Goal: Task Accomplishment & Management: Manage account settings

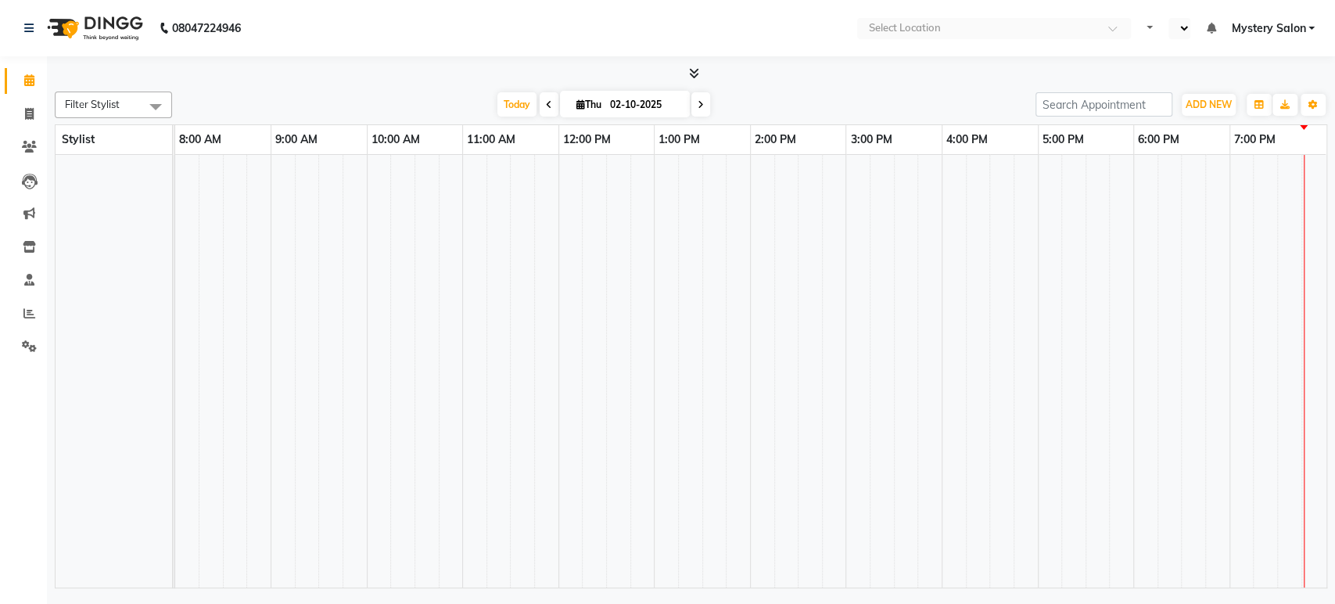
select select "en"
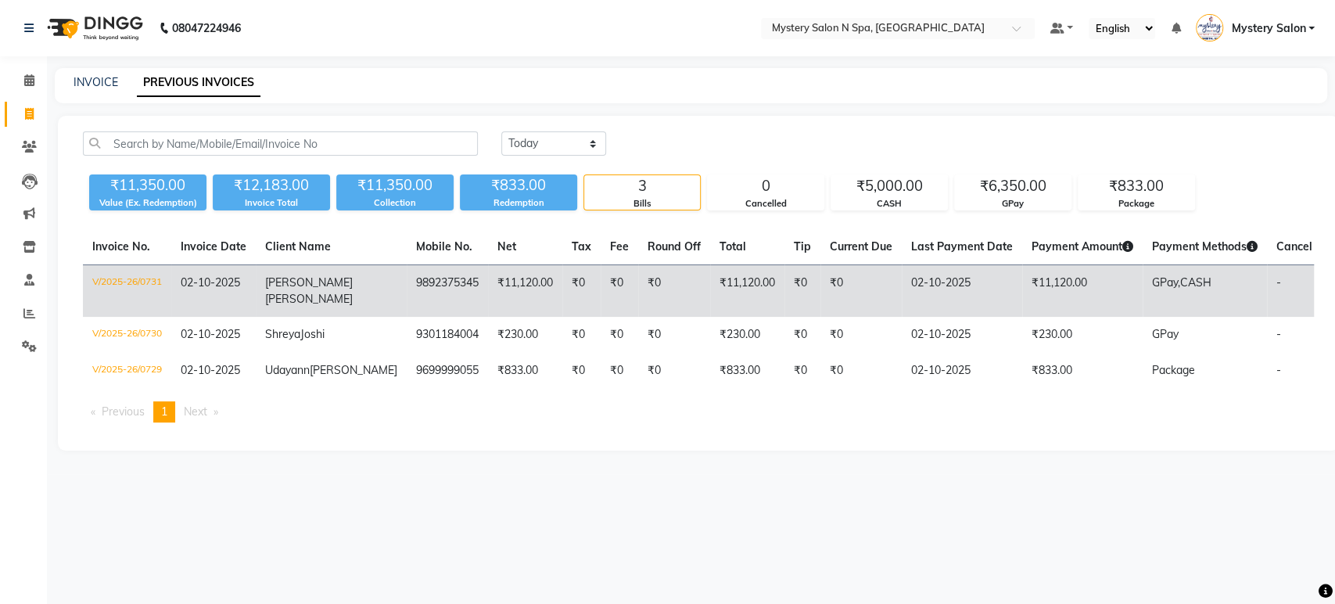
click at [601, 287] on td "₹0" at bounding box center [620, 291] width 38 height 52
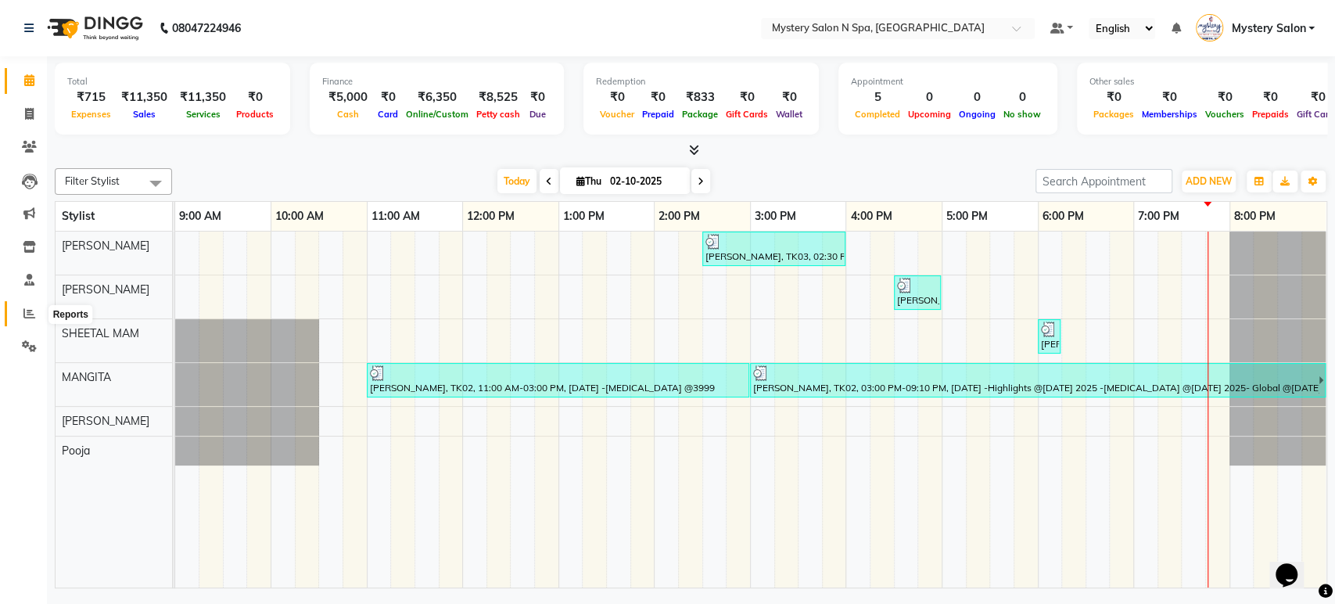
click at [29, 317] on icon at bounding box center [29, 313] width 12 height 12
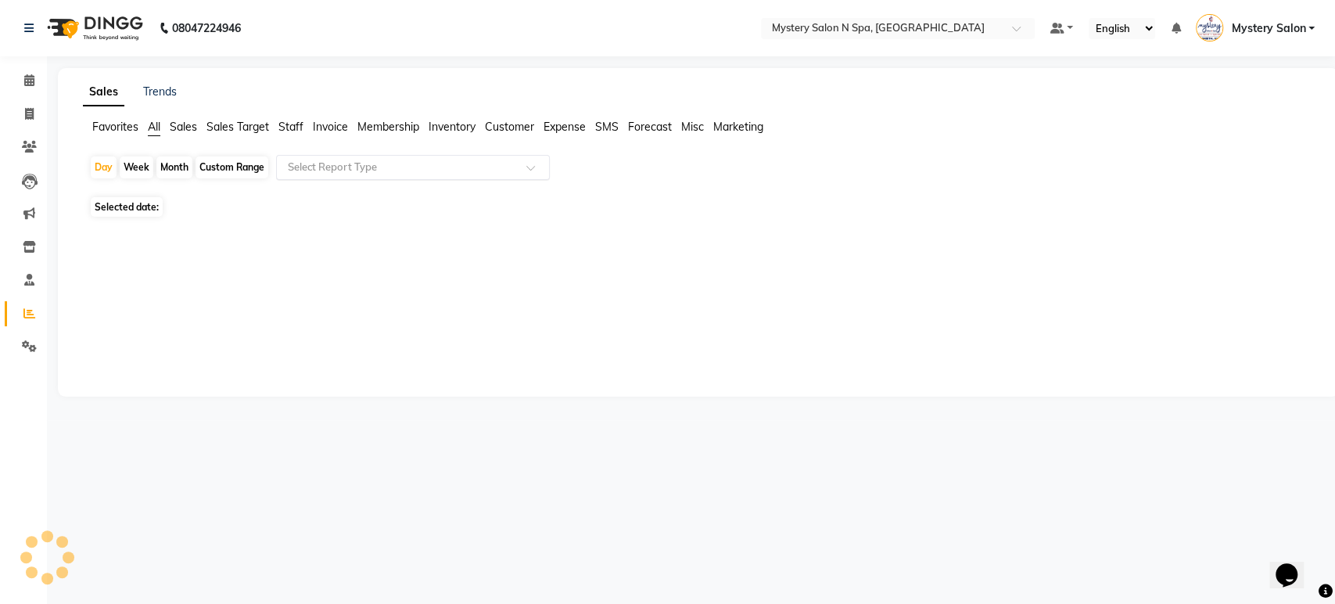
click at [348, 156] on div "Select Report Type" at bounding box center [413, 167] width 274 height 25
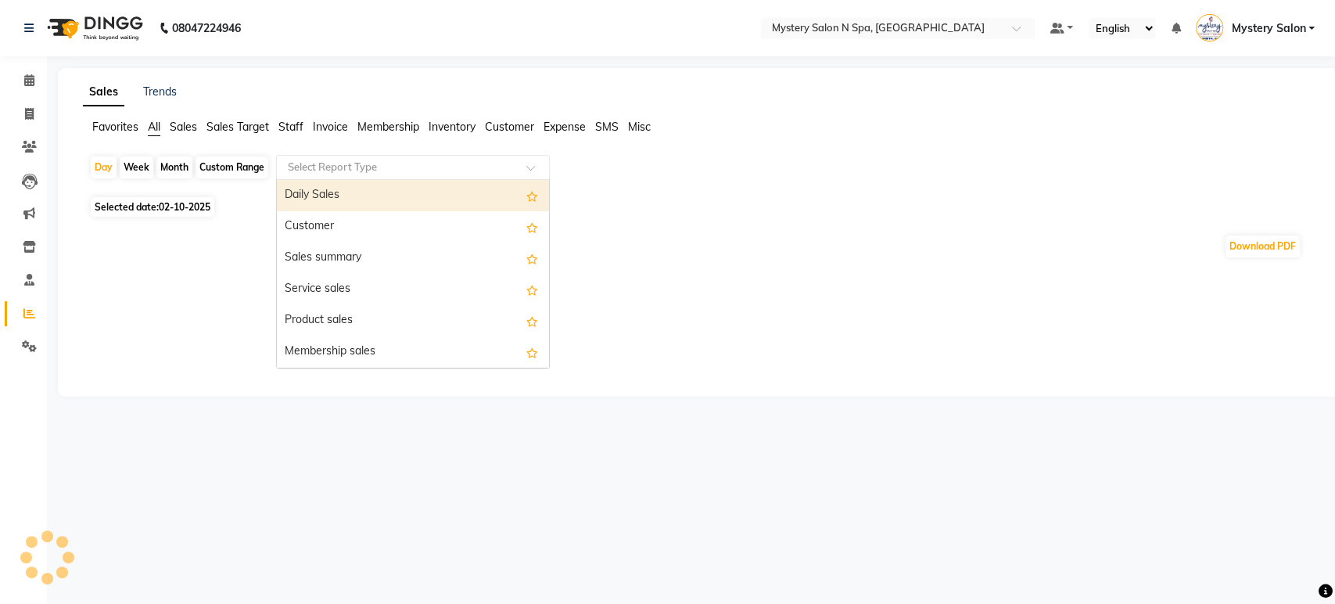
click at [352, 164] on input "text" at bounding box center [397, 168] width 225 height 16
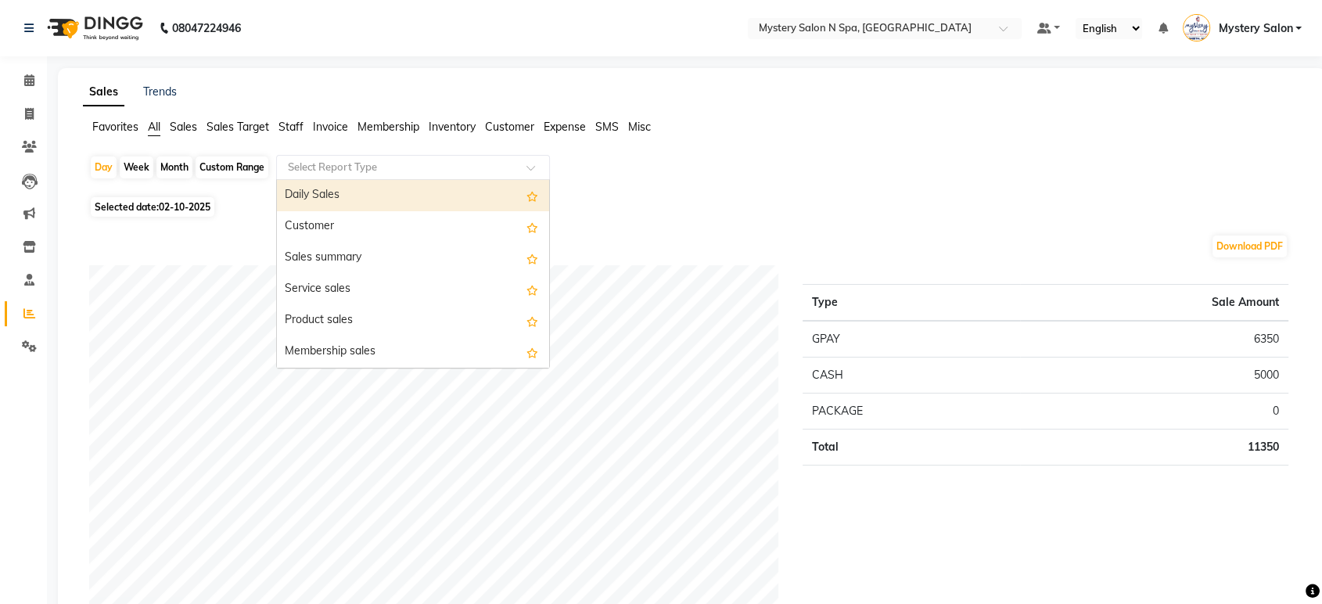
click at [350, 193] on div "Daily Sales" at bounding box center [413, 195] width 272 height 31
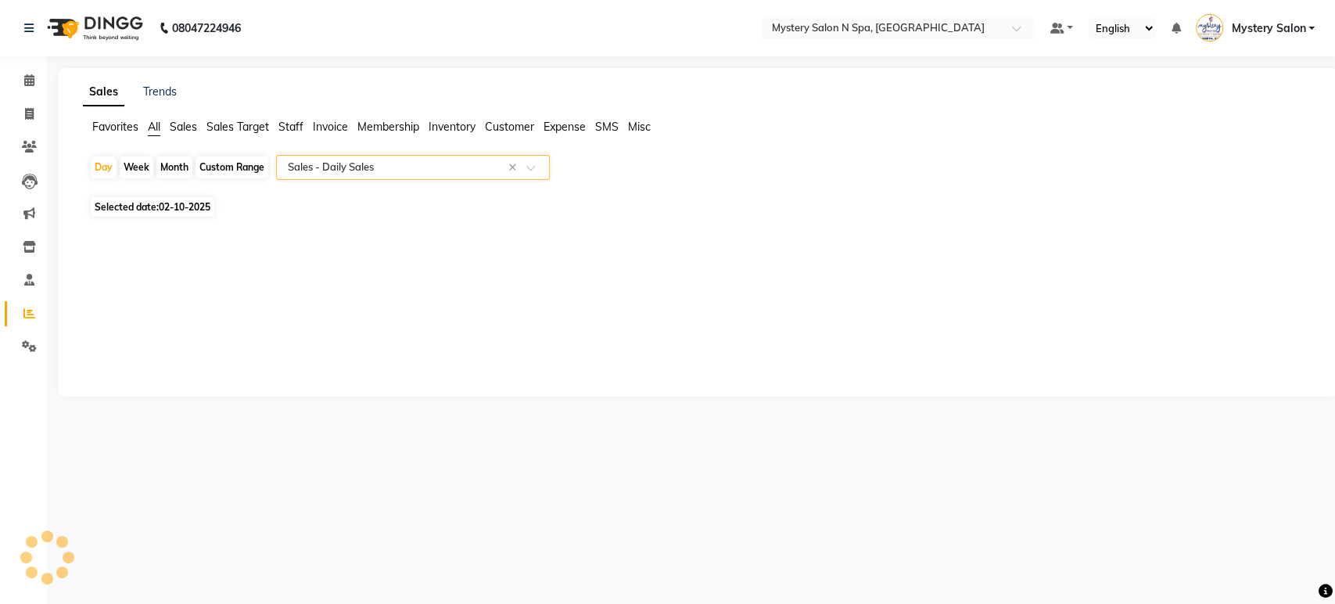
select select "filtered_report"
select select "pdf"
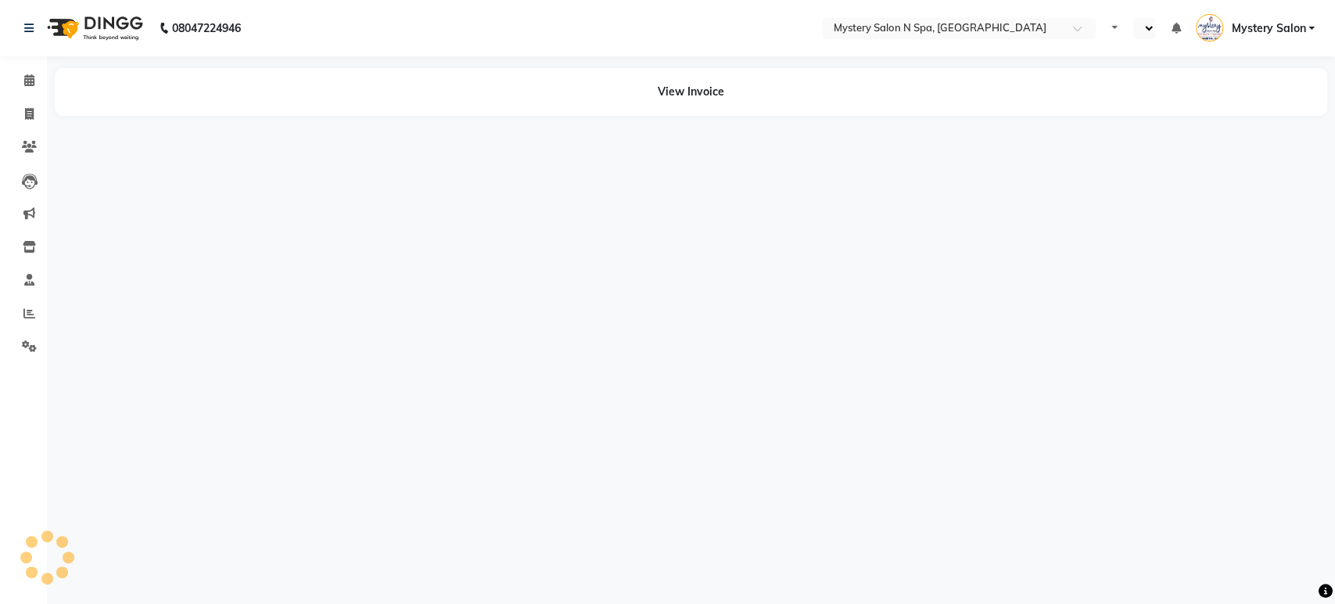
select select "en"
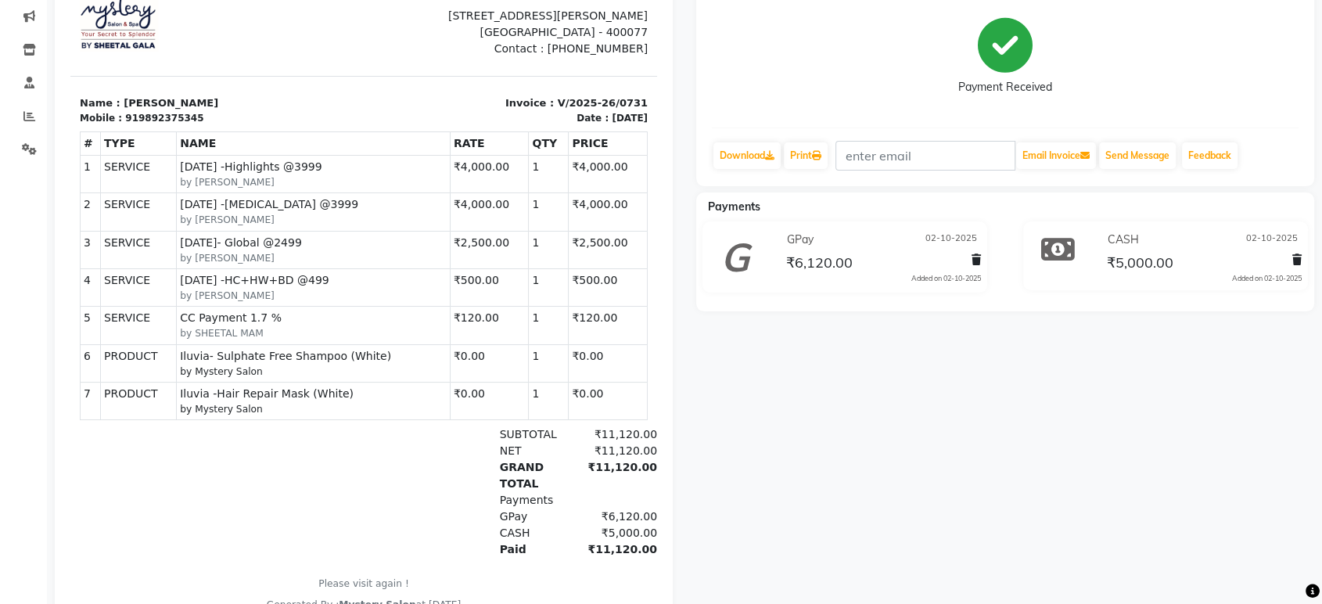
scroll to position [125, 0]
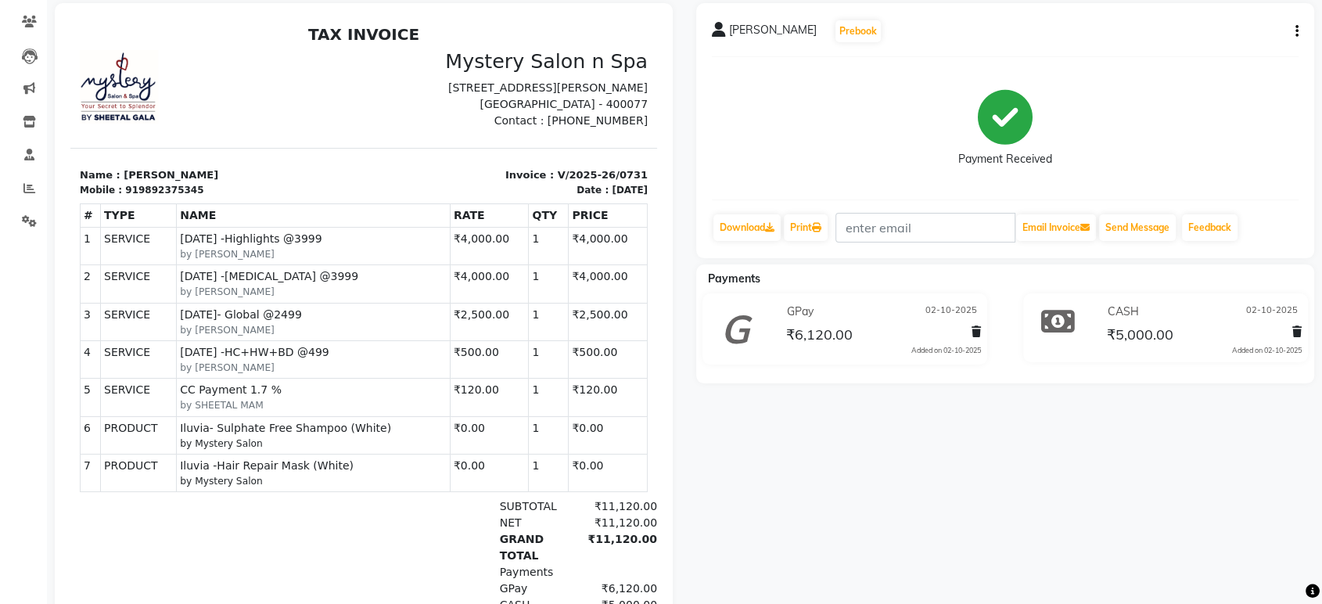
click at [1295, 31] on icon "button" at bounding box center [1296, 31] width 3 height 1
click at [1266, 31] on div "Edit Invoice" at bounding box center [1233, 32] width 78 height 20
select select "service"
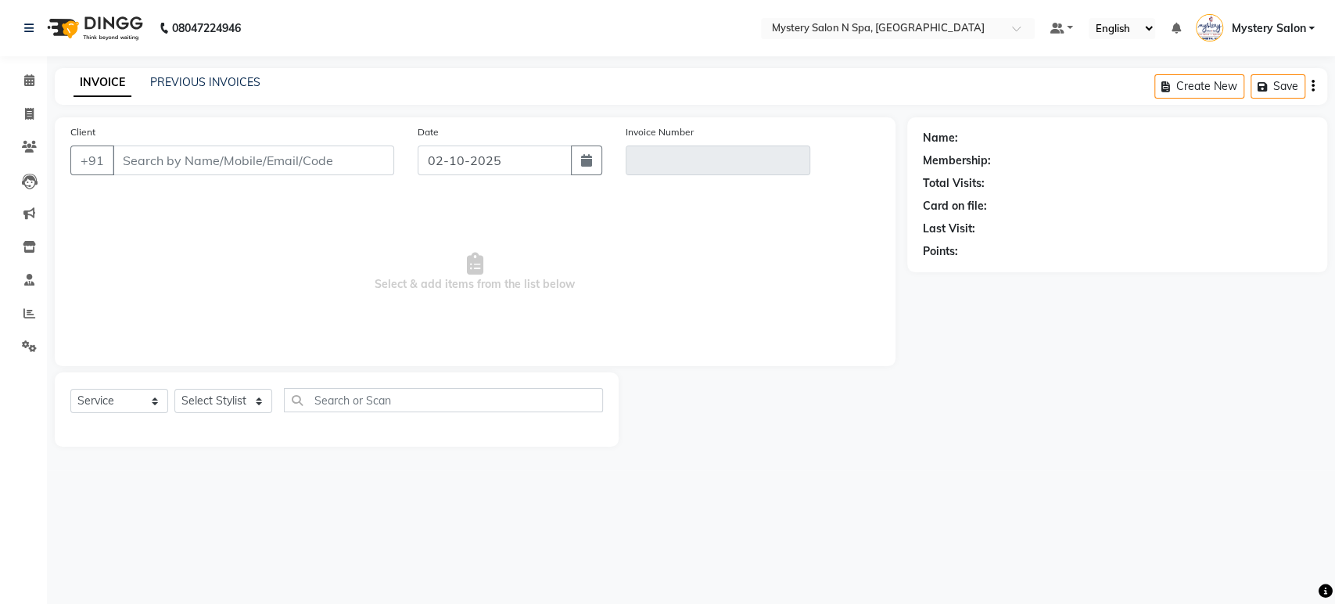
type input "9892375345"
type input "V/2025-26/0731"
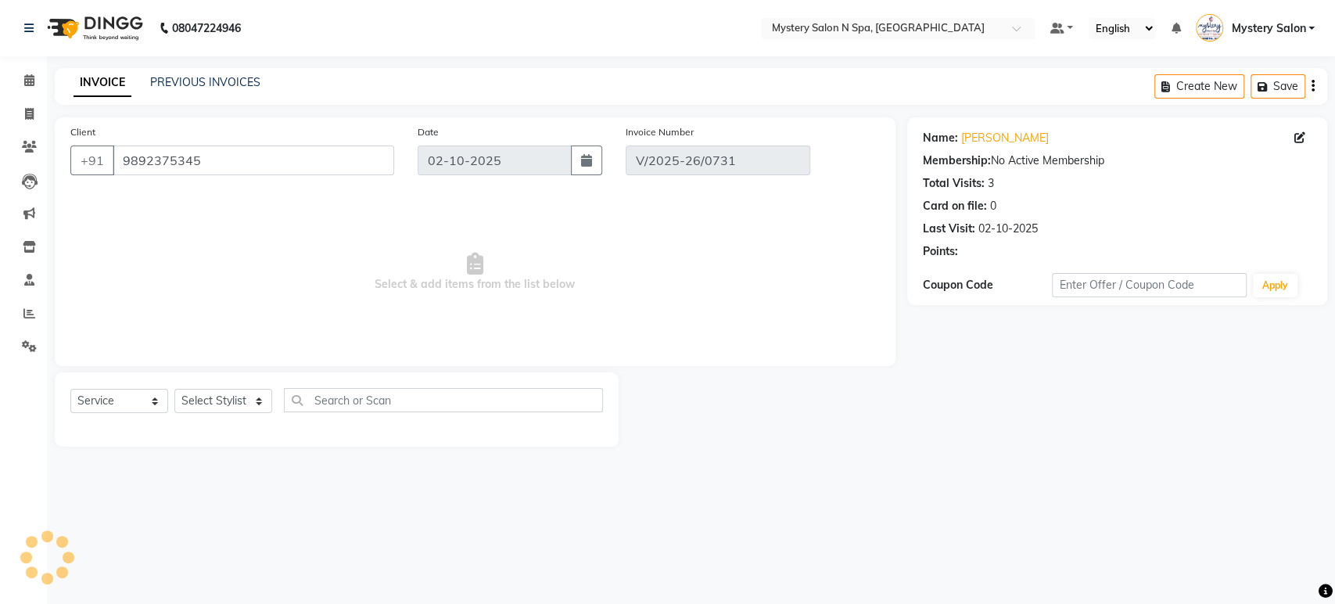
select select "select"
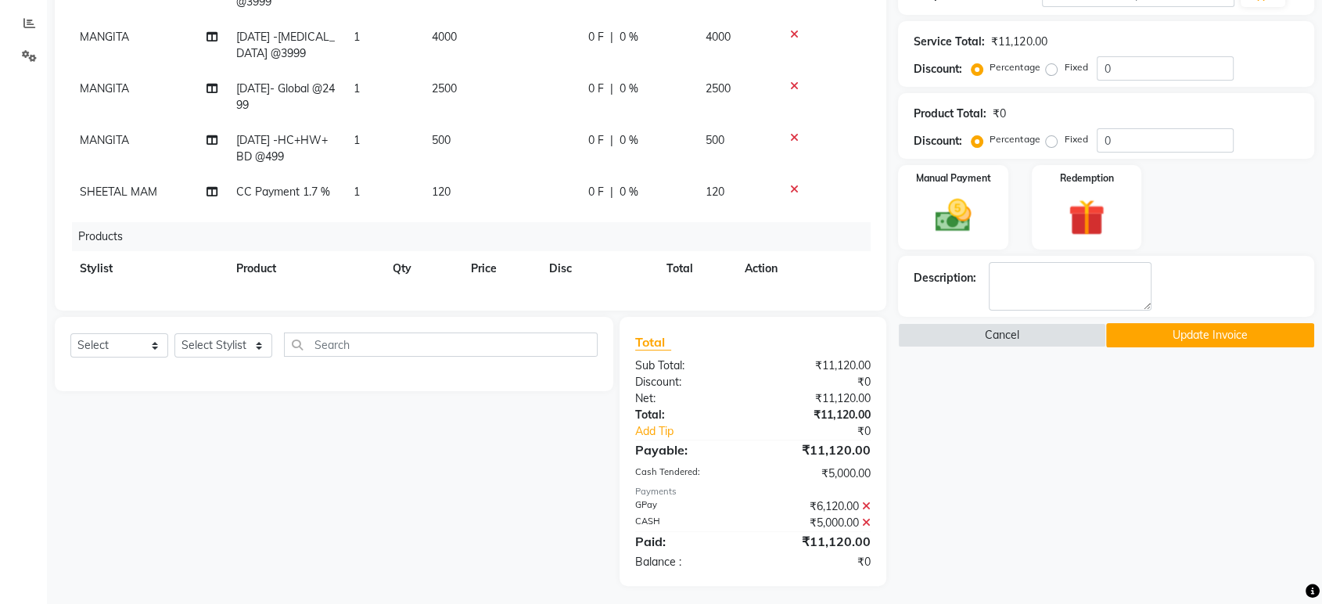
scroll to position [294, 0]
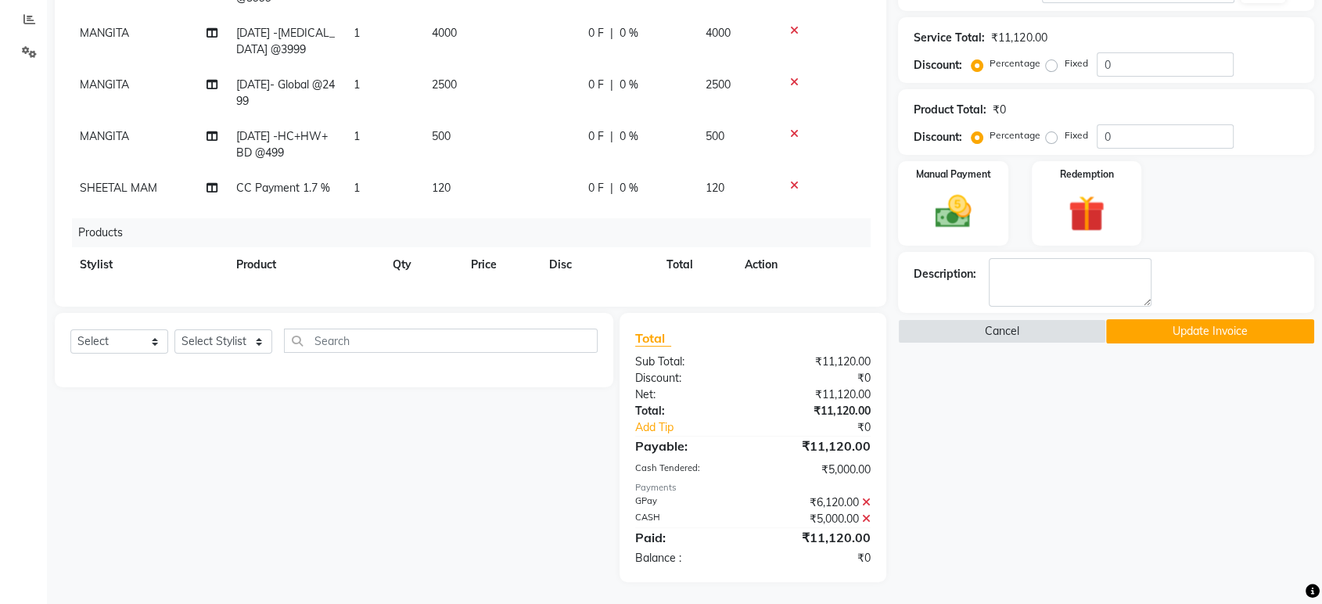
click at [864, 499] on icon at bounding box center [866, 502] width 9 height 11
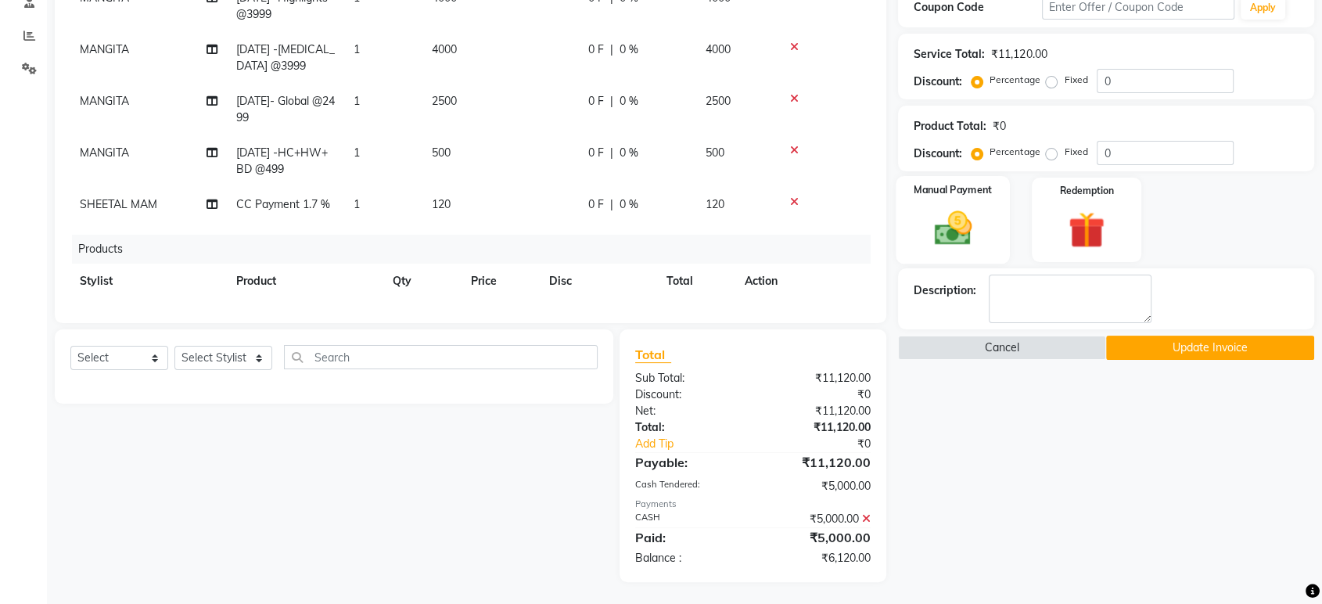
click at [942, 197] on div "Manual Payment" at bounding box center [953, 220] width 114 height 88
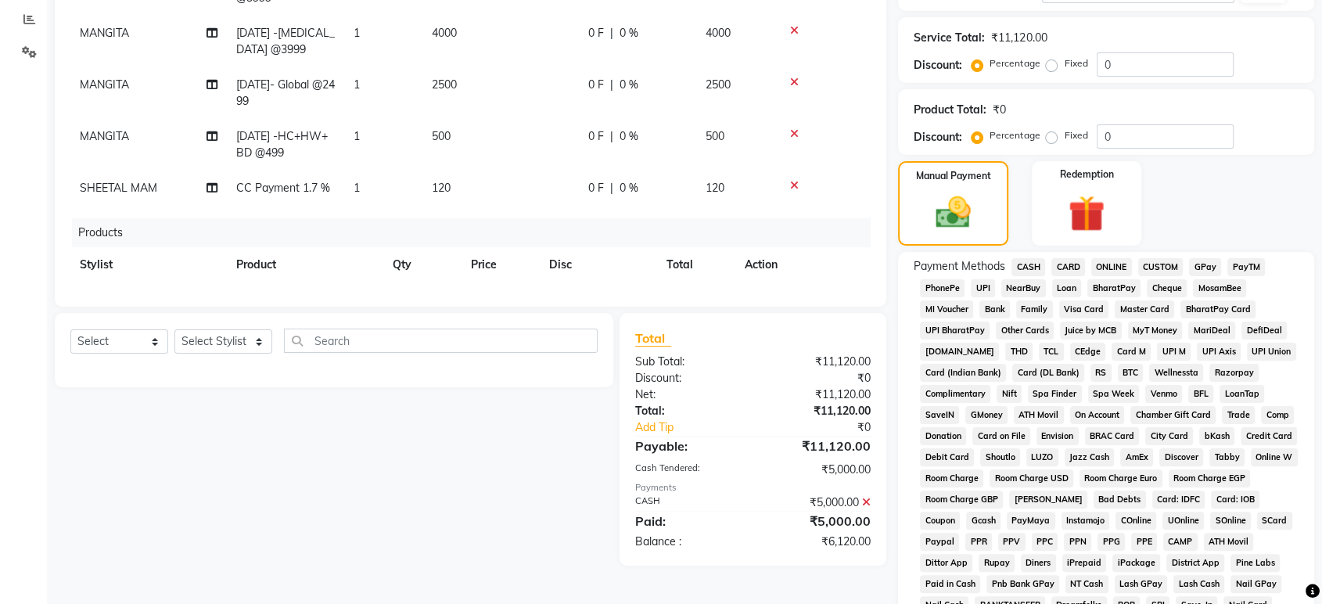
click at [1067, 264] on span "CARD" at bounding box center [1068, 267] width 34 height 18
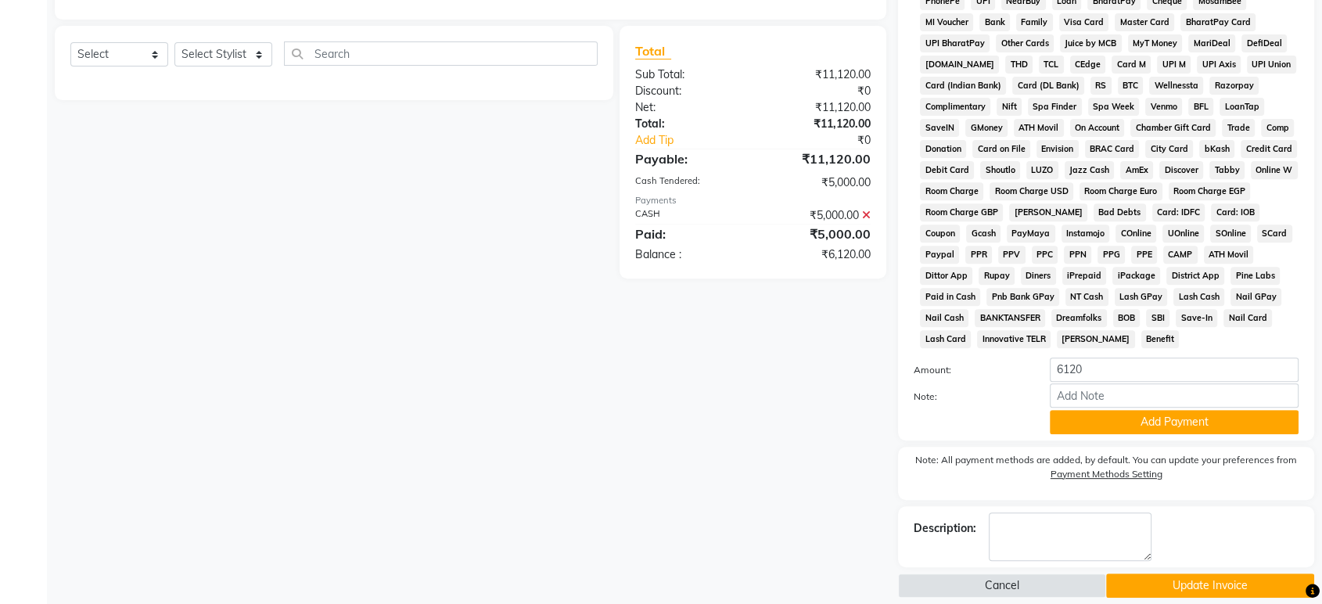
scroll to position [597, 0]
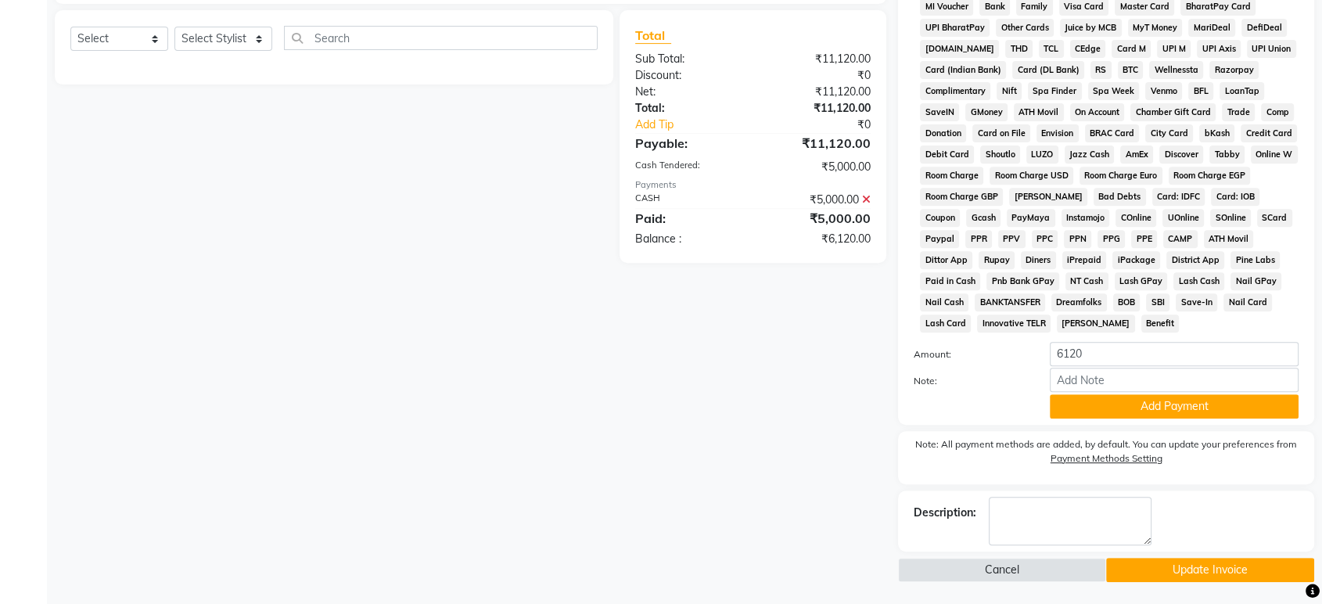
click at [1186, 404] on button "Add Payment" at bounding box center [1174, 406] width 249 height 24
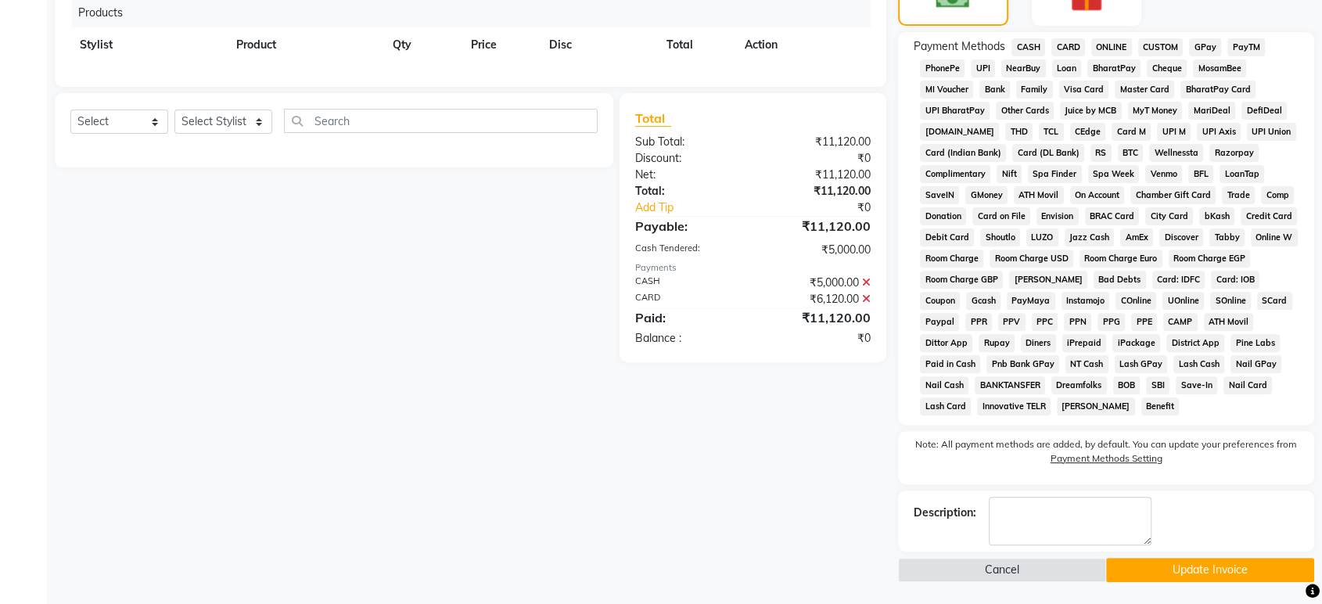
click at [1205, 569] on button "Update Invoice" at bounding box center [1210, 570] width 208 height 24
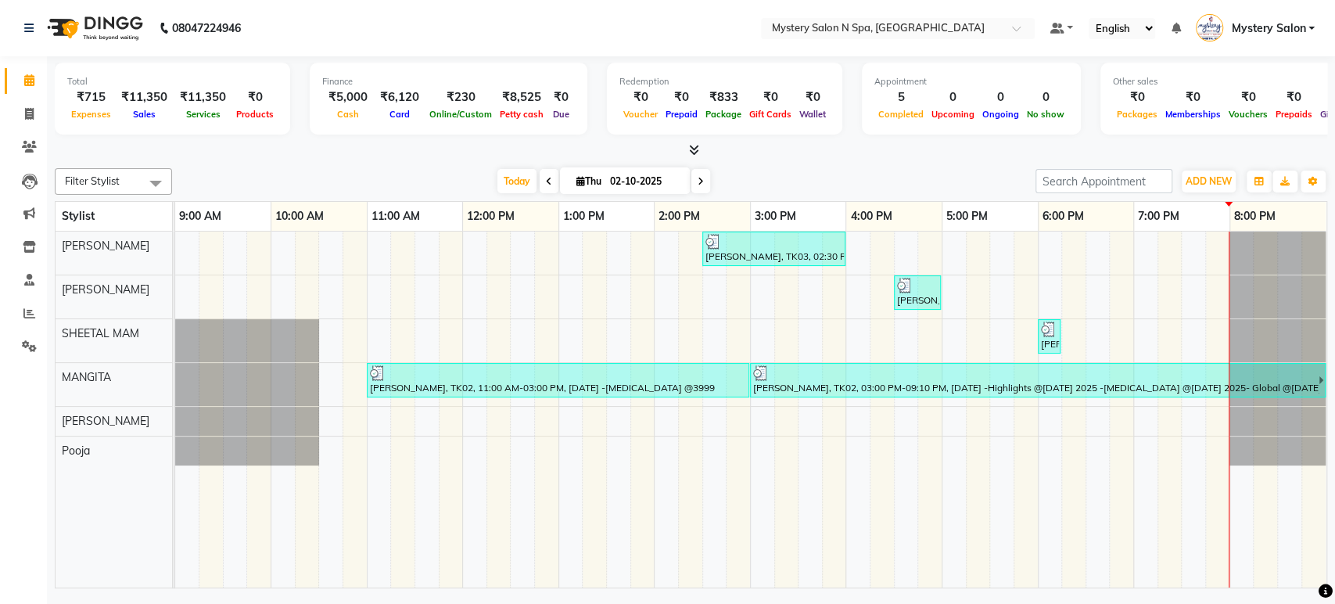
click at [701, 186] on span at bounding box center [700, 181] width 19 height 24
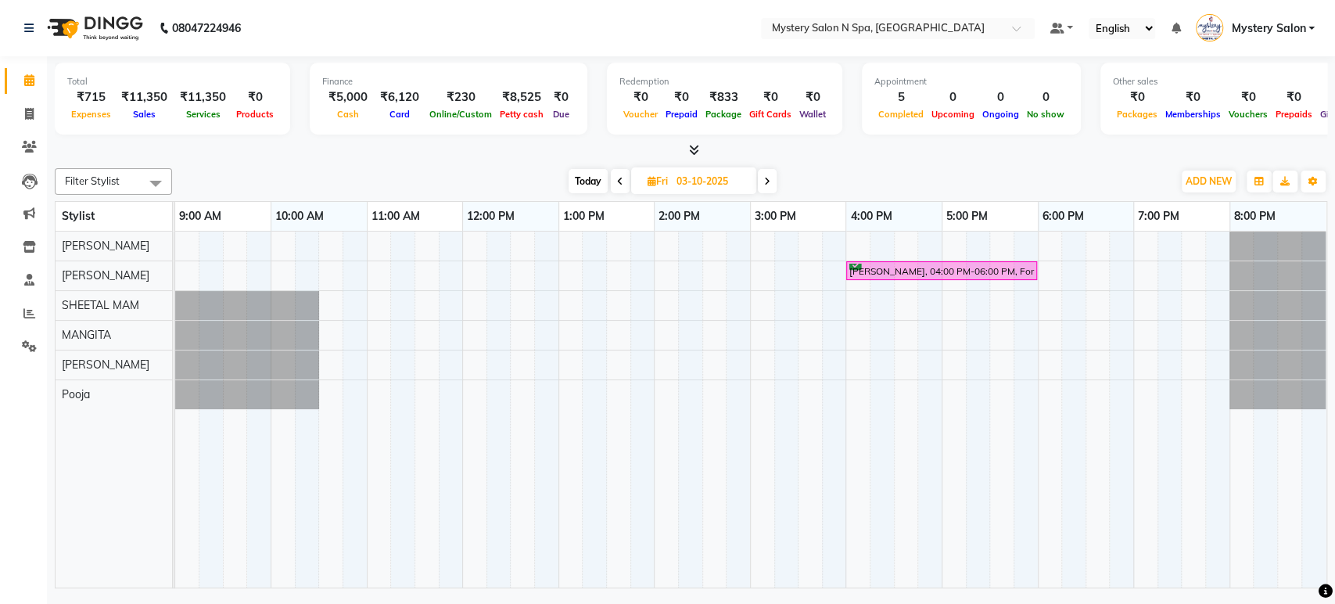
click at [588, 176] on span "Today" at bounding box center [588, 181] width 39 height 24
type input "02-10-2025"
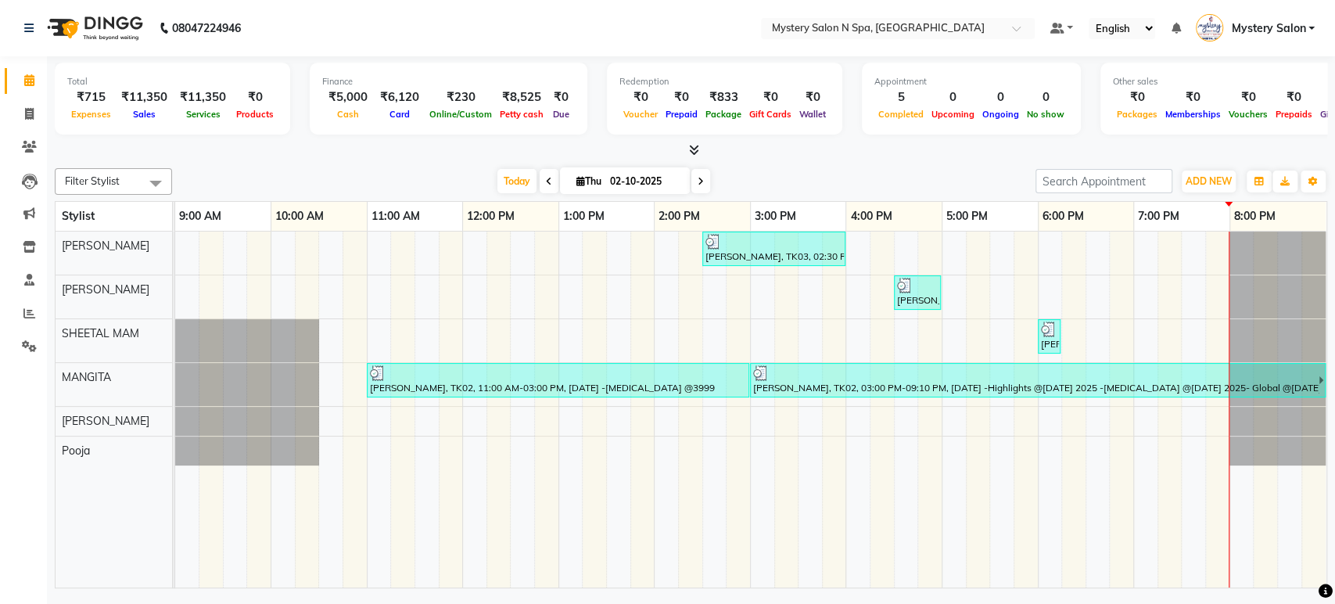
click at [1289, 33] on span "Mystery Salon" at bounding box center [1268, 28] width 74 height 16
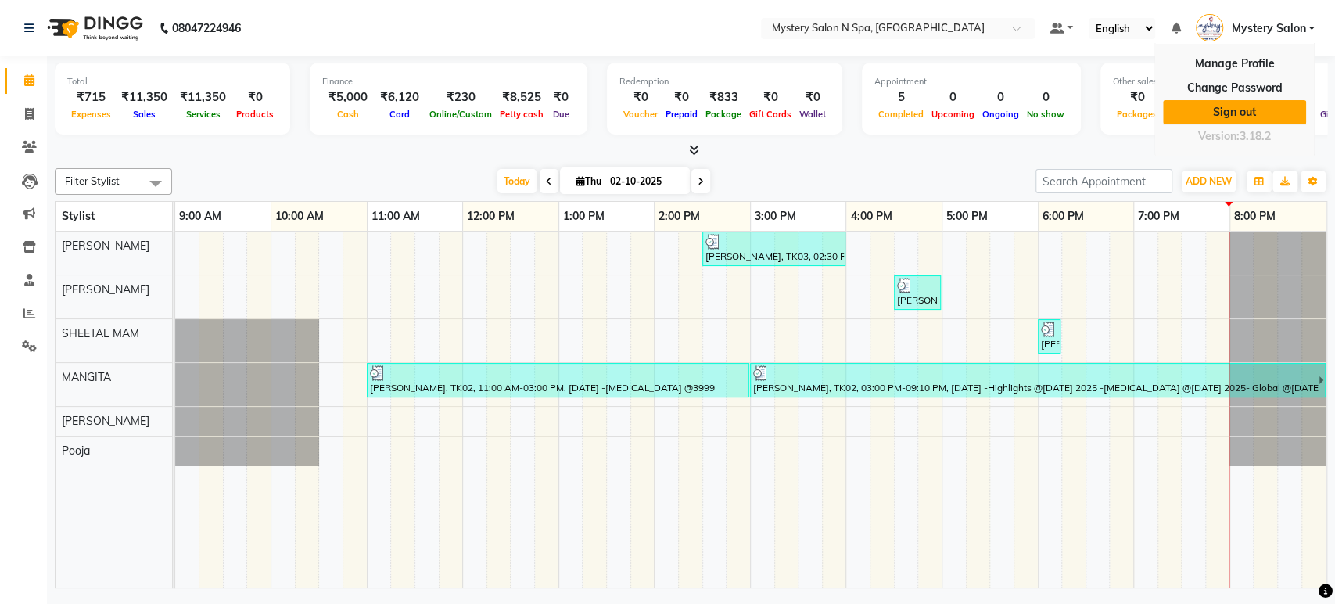
click at [1244, 106] on link "Sign out" at bounding box center [1234, 112] width 143 height 24
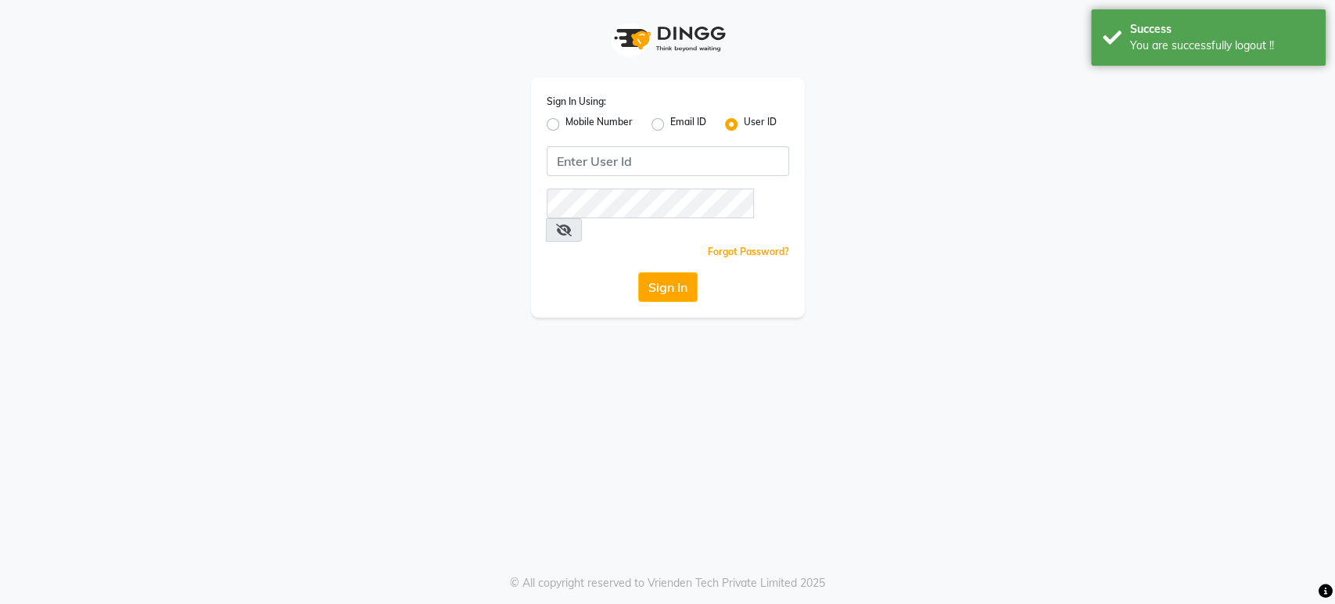
click at [565, 126] on label "Mobile Number" at bounding box center [598, 124] width 67 height 19
click at [565, 125] on input "Mobile Number" at bounding box center [570, 120] width 10 height 10
radio input "true"
radio input "false"
